Goal: Task Accomplishment & Management: Manage account settings

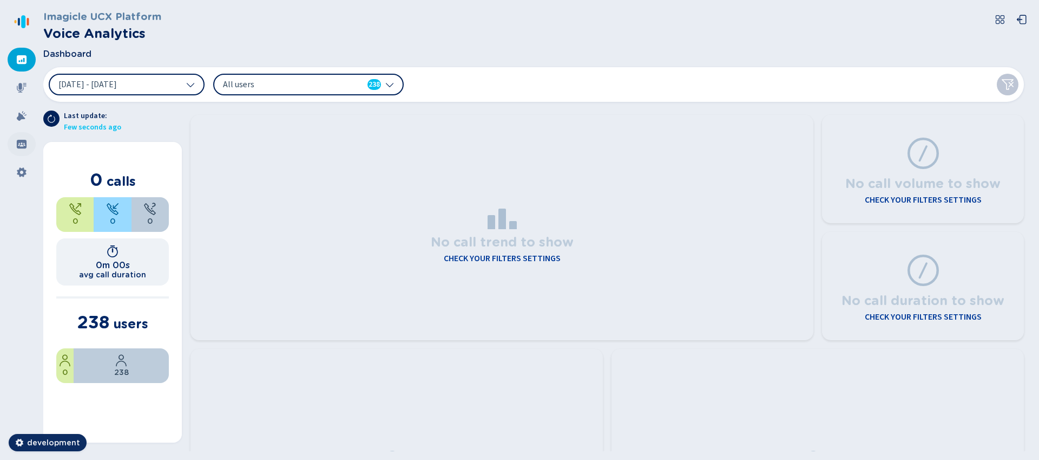
click at [21, 145] on icon at bounding box center [21, 144] width 11 height 11
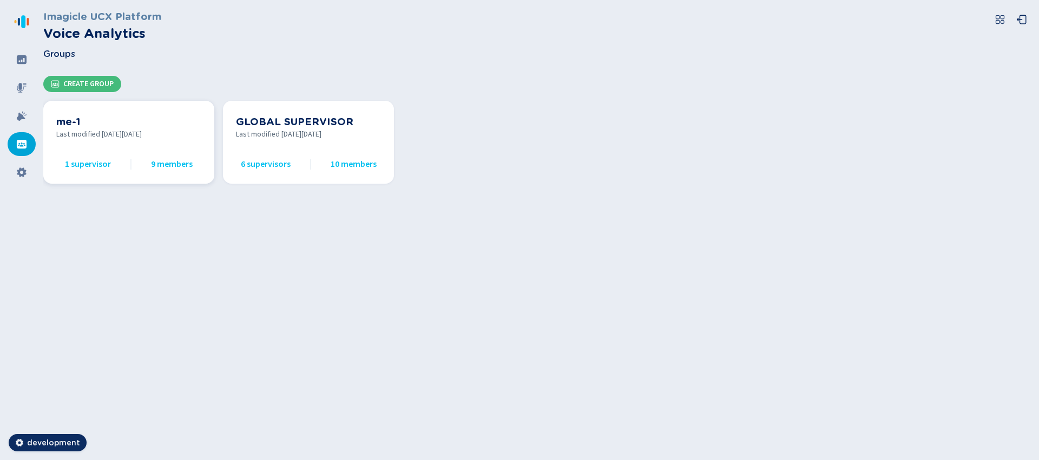
click at [122, 124] on h3 "me-1" at bounding box center [128, 121] width 145 height 15
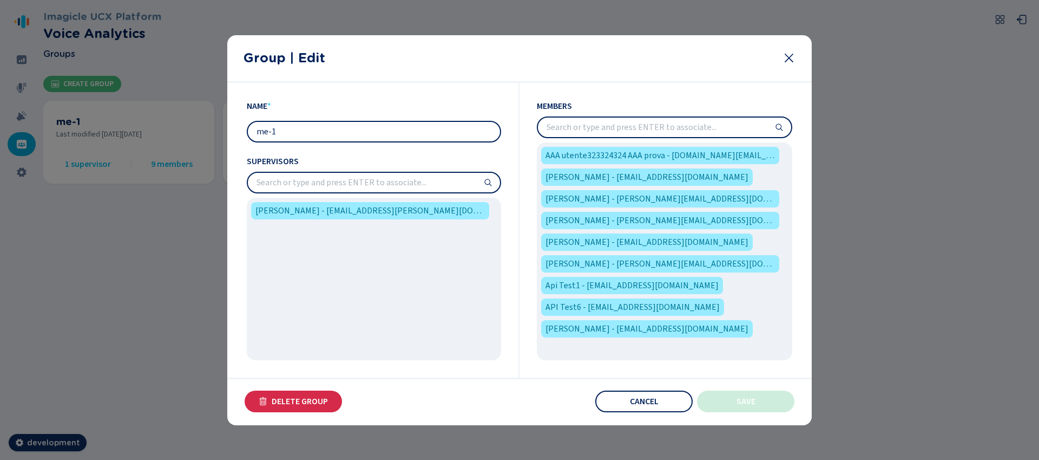
click at [352, 134] on input "me-1" at bounding box center [374, 131] width 252 height 19
type input "me"
click at [741, 401] on span "Save" at bounding box center [746, 401] width 19 height 9
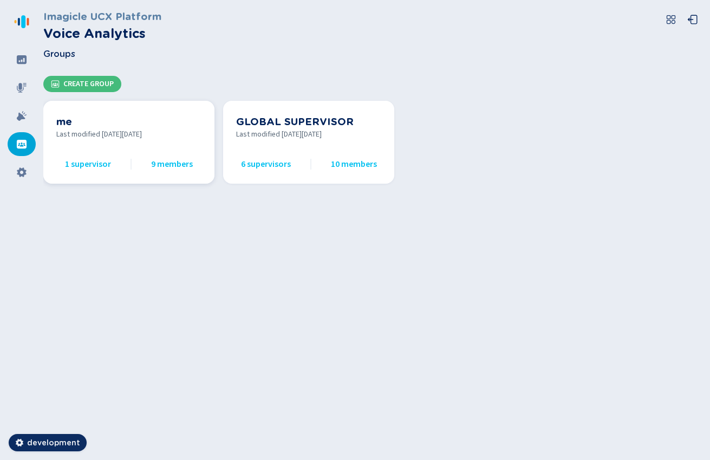
click at [126, 136] on span "Last modified [DATE][DATE]" at bounding box center [128, 134] width 145 height 11
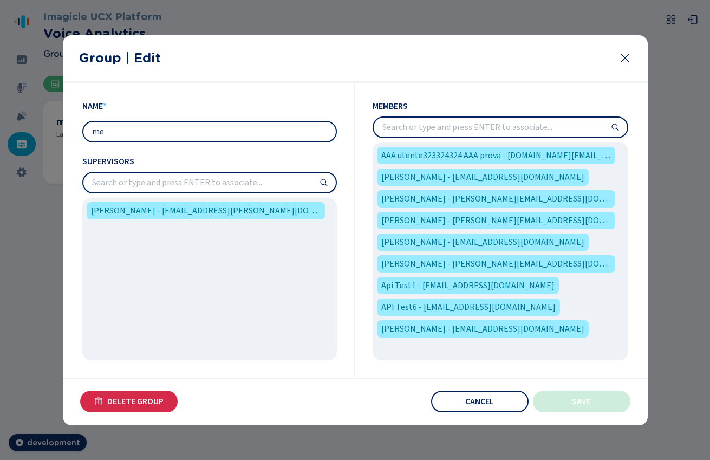
click at [170, 127] on input "me" at bounding box center [209, 131] width 252 height 19
type input "me1"
click at [593, 402] on button "Save" at bounding box center [581, 401] width 97 height 22
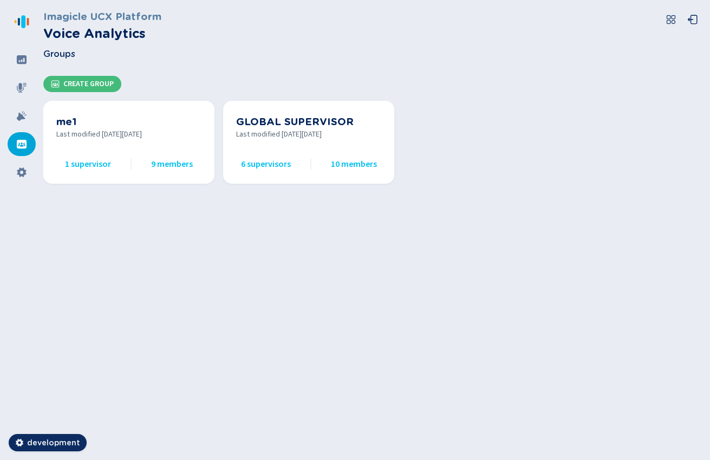
click at [484, 152] on section "me1 Last modified on Fri Oct 10 2025 1 supervisor 9 members GLOBAL SUPERVISOR L…" at bounding box center [376, 146] width 666 height 109
click at [157, 139] on span "Last modified [DATE][DATE]" at bounding box center [128, 134] width 145 height 11
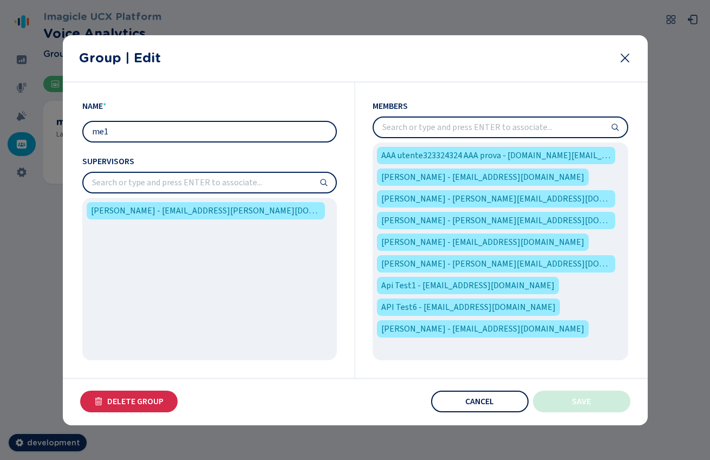
click at [482, 403] on span "Cancel" at bounding box center [479, 401] width 29 height 9
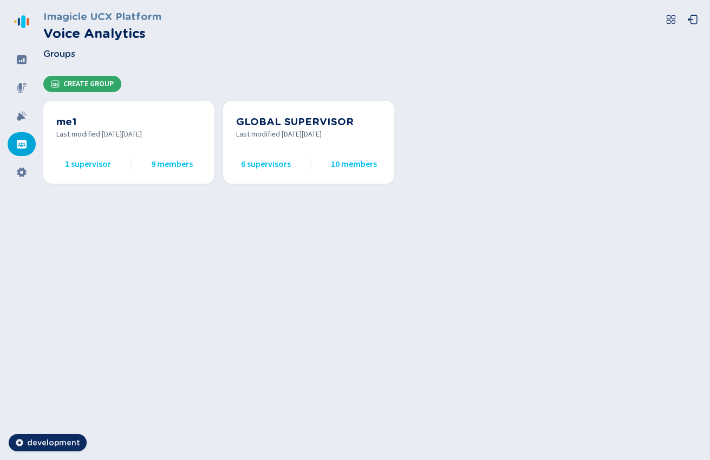
click at [98, 86] on span "Create Group" at bounding box center [88, 84] width 50 height 9
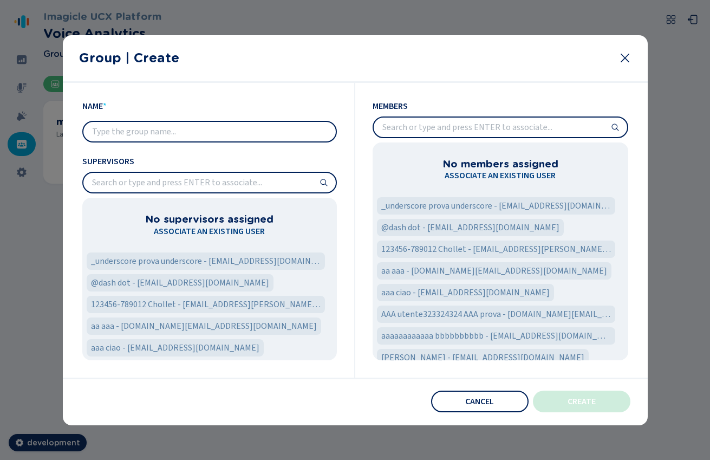
click at [224, 141] on div at bounding box center [209, 132] width 254 height 22
click at [224, 136] on input "text" at bounding box center [209, 131] width 252 height 19
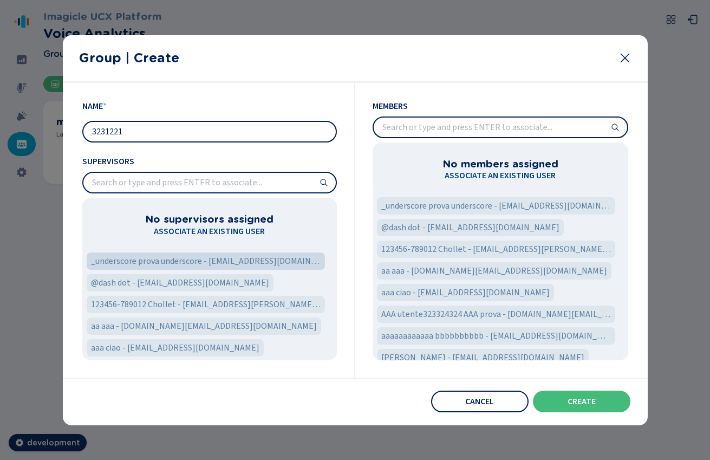
type input "3231221"
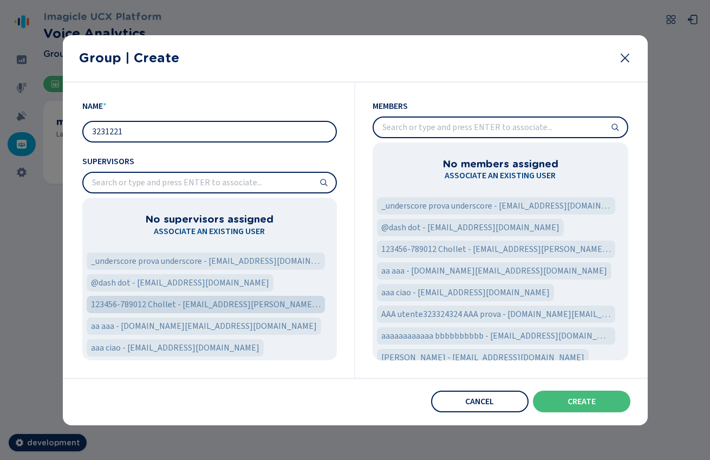
click at [216, 254] on div "_underscore prova underscore - underscore@imagicle.com" at bounding box center [206, 260] width 238 height 17
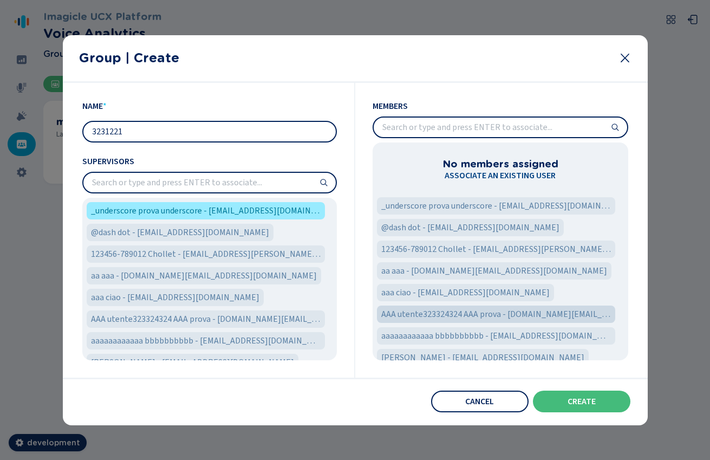
click at [507, 251] on span "123456-789012 Chollet - david.chollet@imagicle.com" at bounding box center [496, 248] width 230 height 13
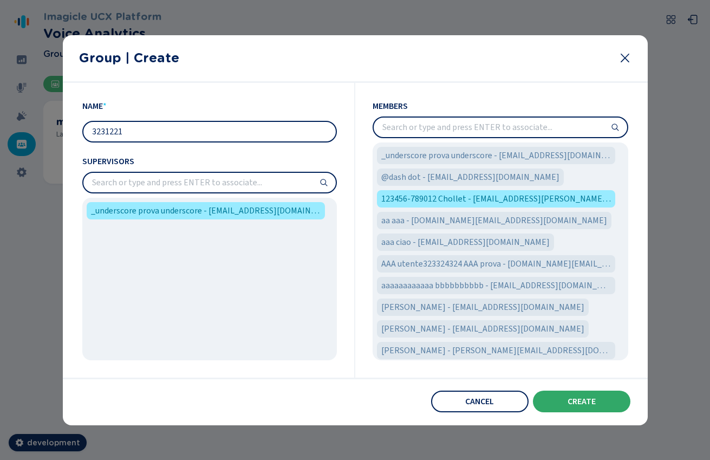
click at [593, 405] on span "Create" at bounding box center [581, 401] width 28 height 9
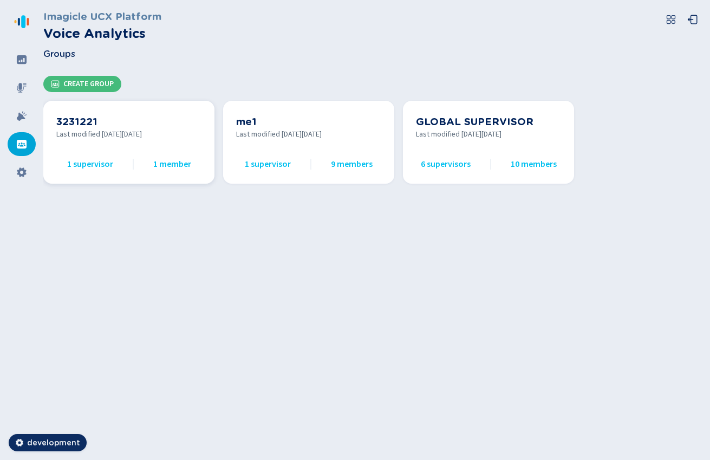
click at [141, 128] on h3 "3231221" at bounding box center [128, 121] width 145 height 15
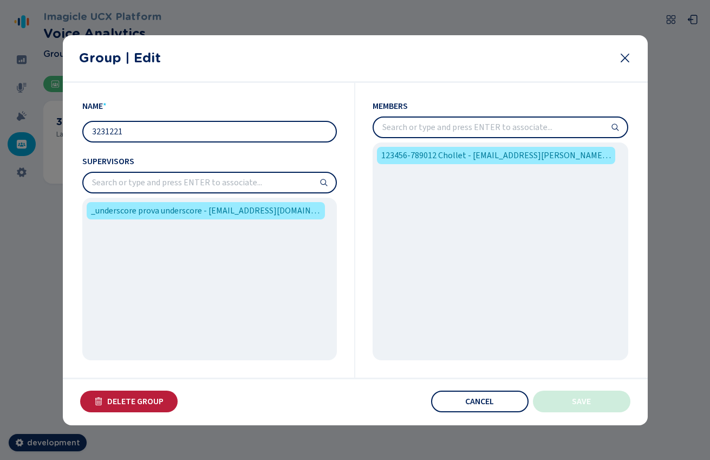
click at [152, 399] on span "Delete Group" at bounding box center [135, 401] width 56 height 9
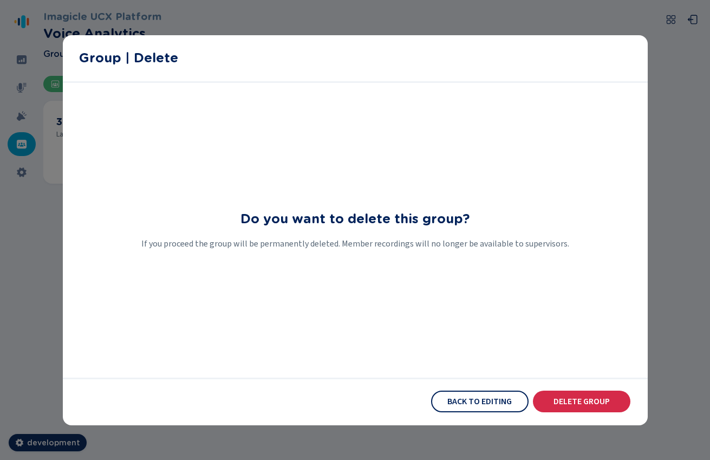
drag, startPoint x: 579, startPoint y: 400, endPoint x: 585, endPoint y: 398, distance: 6.2
click at [579, 400] on span "Delete Group" at bounding box center [581, 401] width 56 height 9
